Goal: Task Accomplishment & Management: Manage account settings

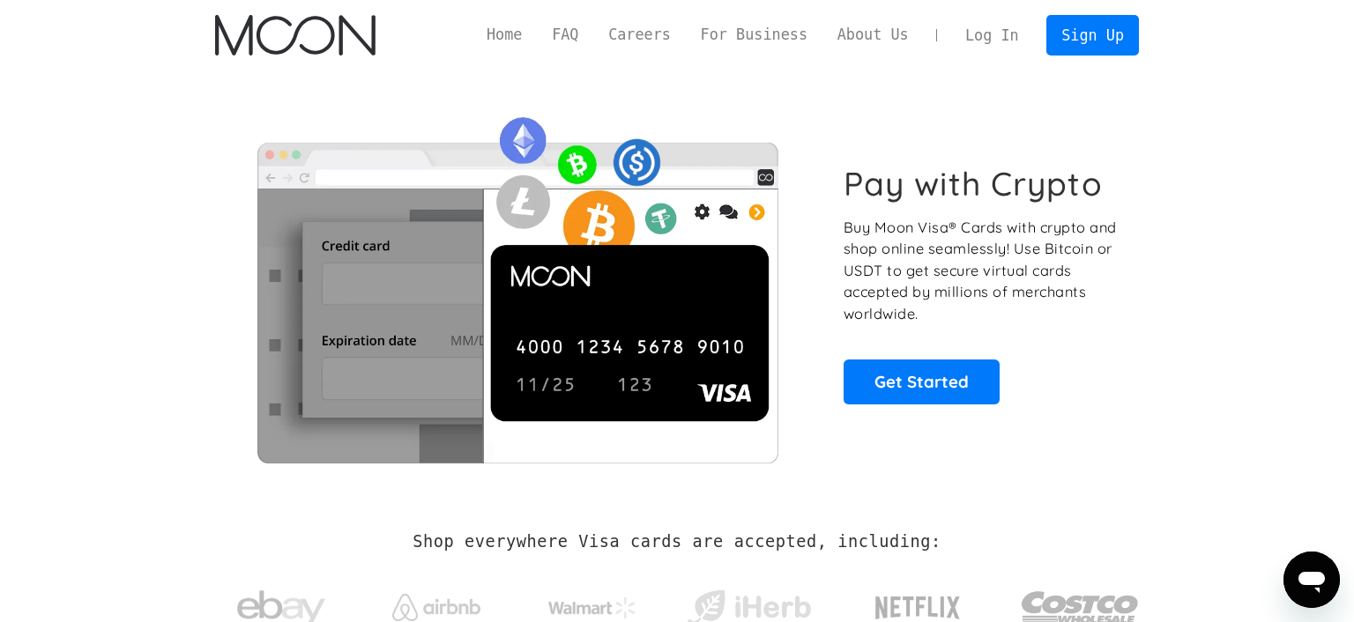
click at [15, 358] on section "Pay with Crypto Buy Moon Visa® Cards with crypto and shop online seamlessly! Us…" at bounding box center [677, 284] width 1354 height 427
click at [997, 41] on link "Log In" at bounding box center [991, 35] width 83 height 39
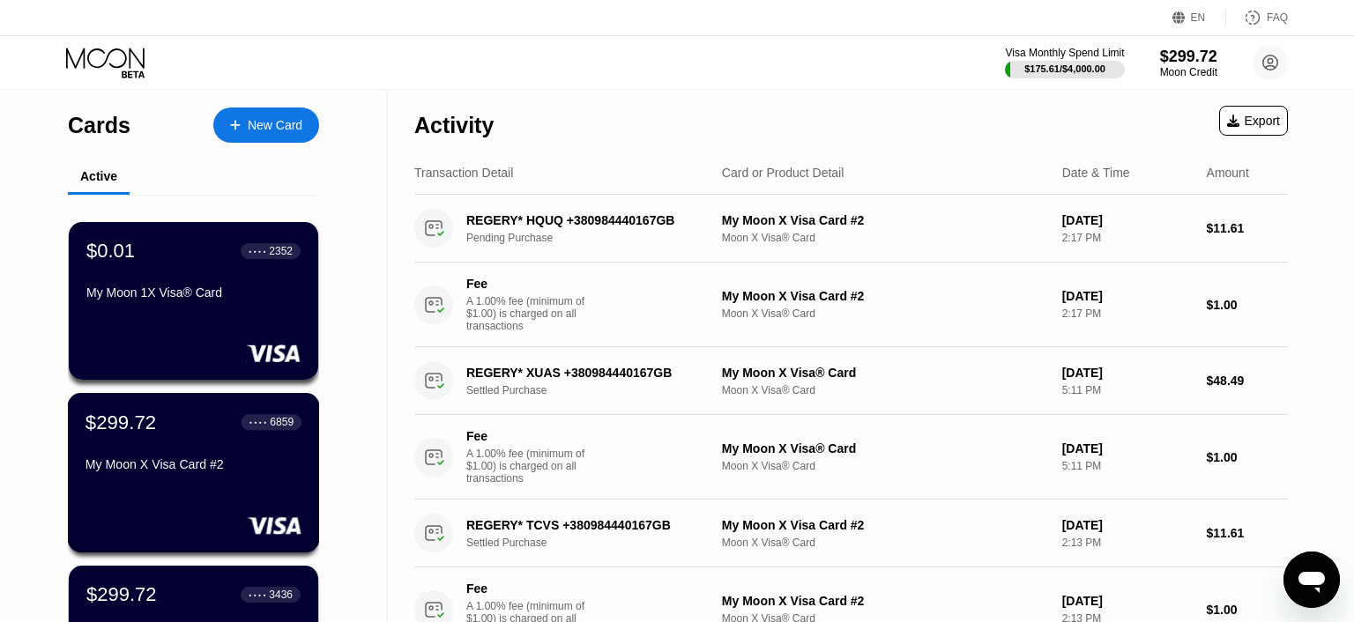
click at [217, 434] on div "$299.72 ● ● ● ● 6859" at bounding box center [193, 422] width 216 height 23
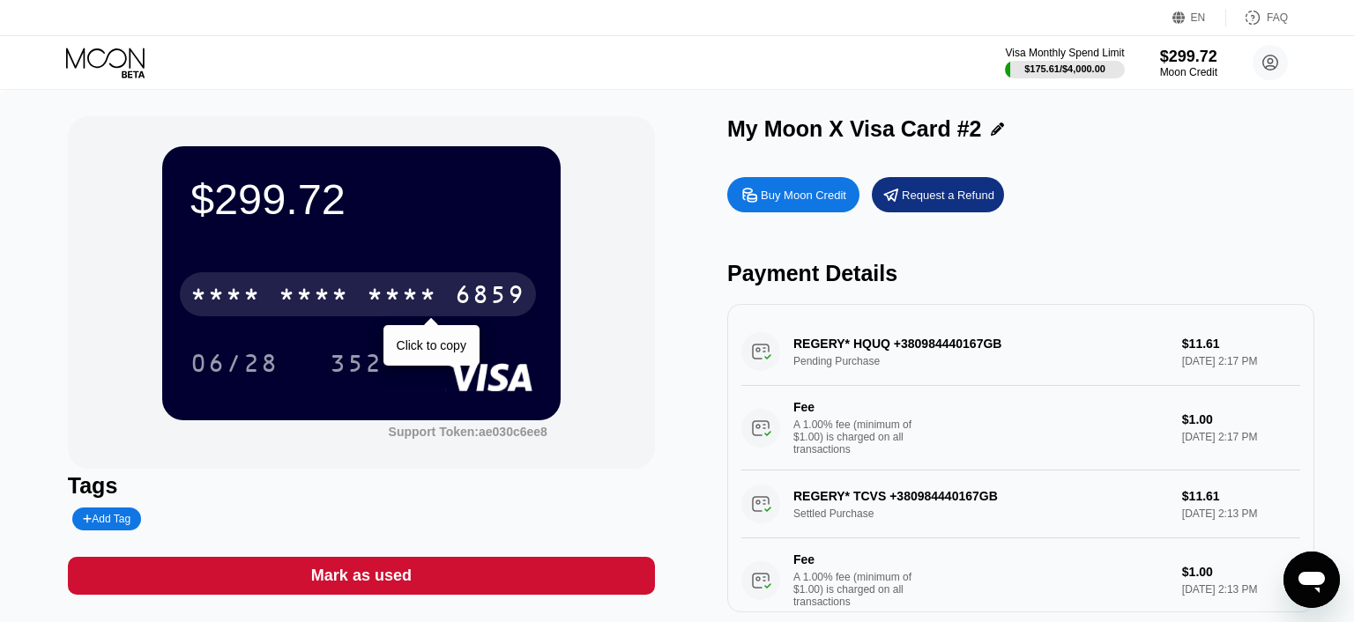
click at [303, 298] on div "* * * *" at bounding box center [313, 297] width 71 height 28
